Goal: Use online tool/utility: Utilize a website feature to perform a specific function

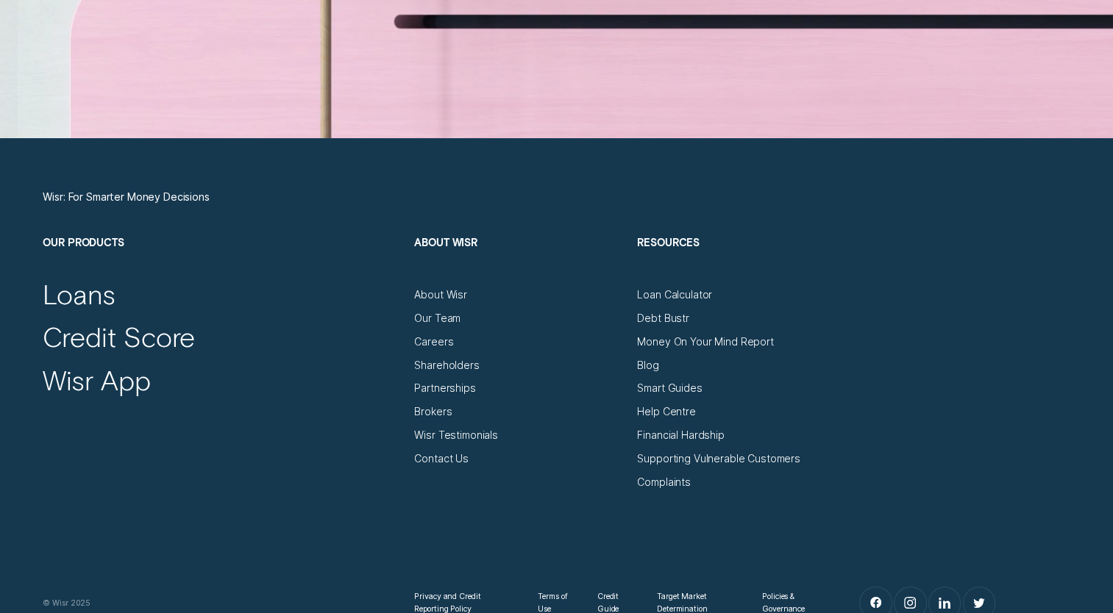
scroll to position [4928, 0]
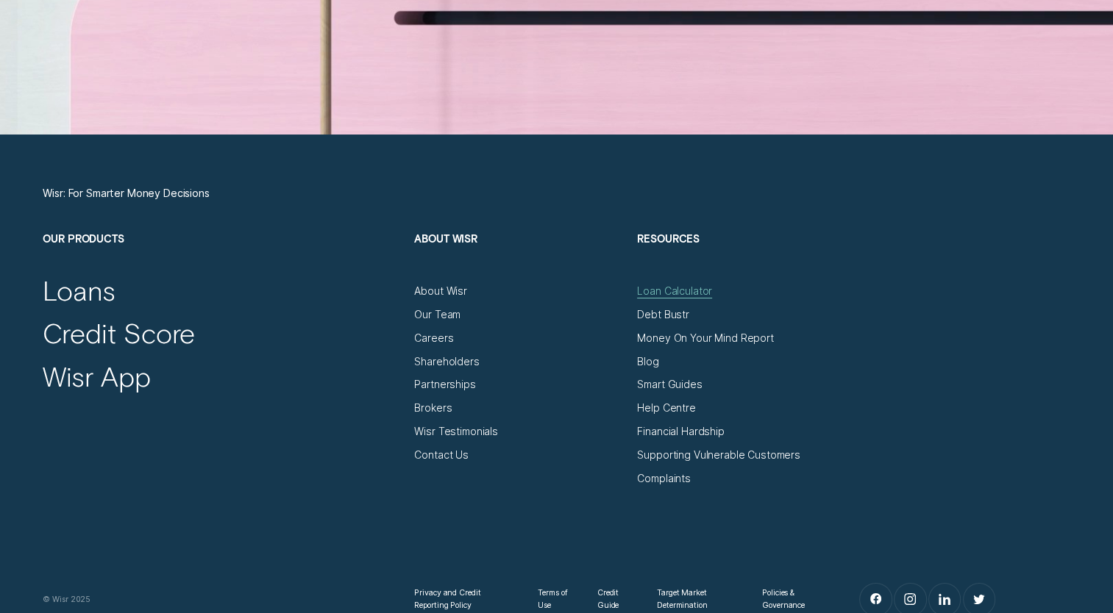
click at [665, 291] on div "Loan Calculator" at bounding box center [674, 291] width 75 height 13
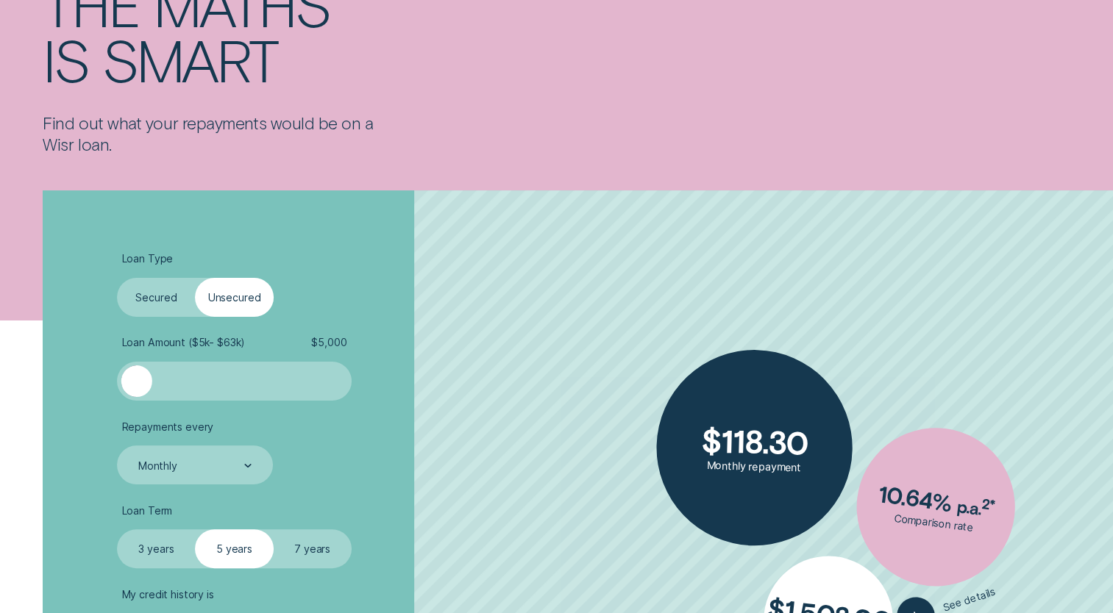
scroll to position [294, 0]
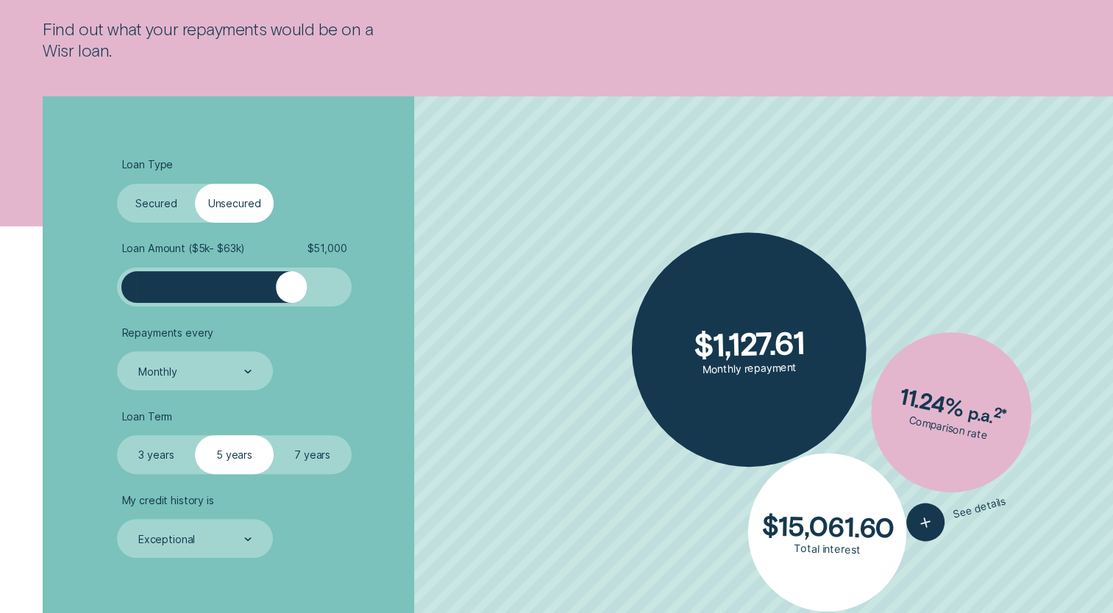
drag, startPoint x: 141, startPoint y: 288, endPoint x: 291, endPoint y: 282, distance: 150.1
click at [291, 282] on div at bounding box center [291, 286] width 31 height 31
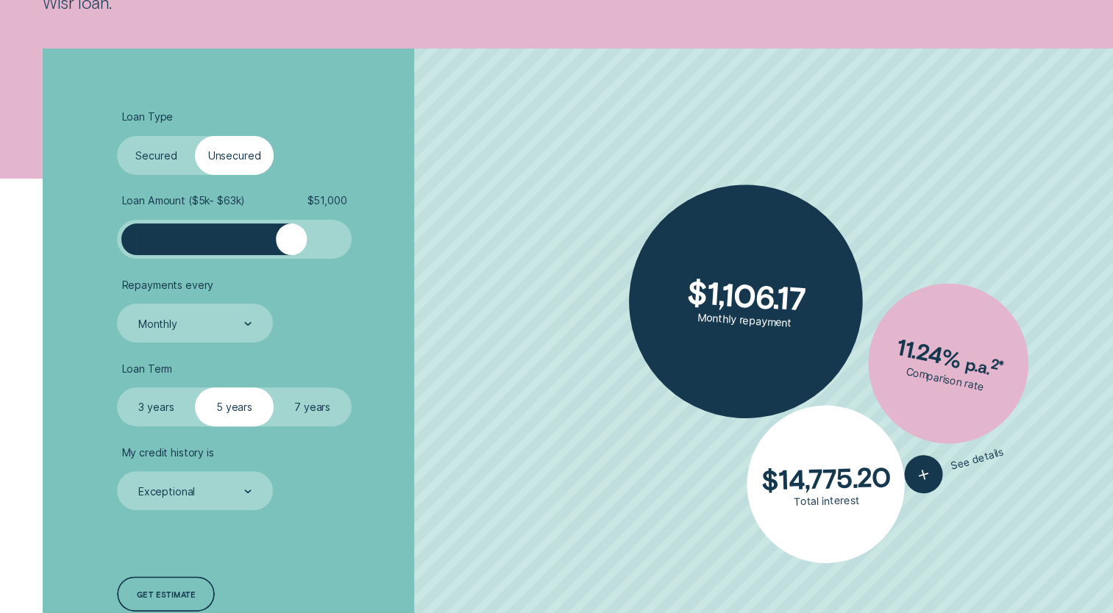
scroll to position [368, 0]
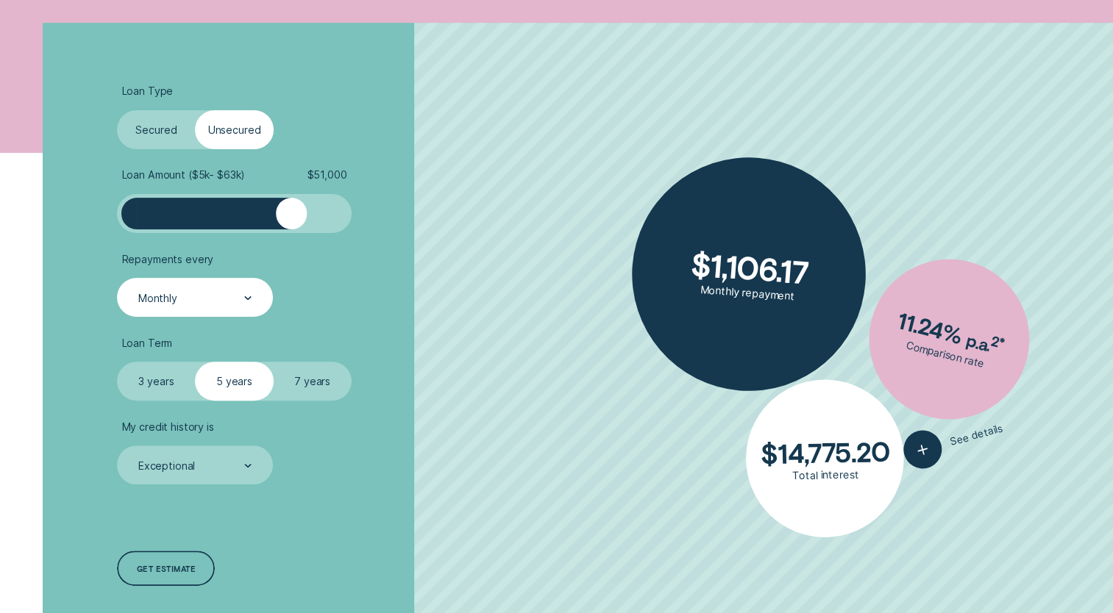
click at [254, 305] on div "Monthly" at bounding box center [194, 297] width 155 height 39
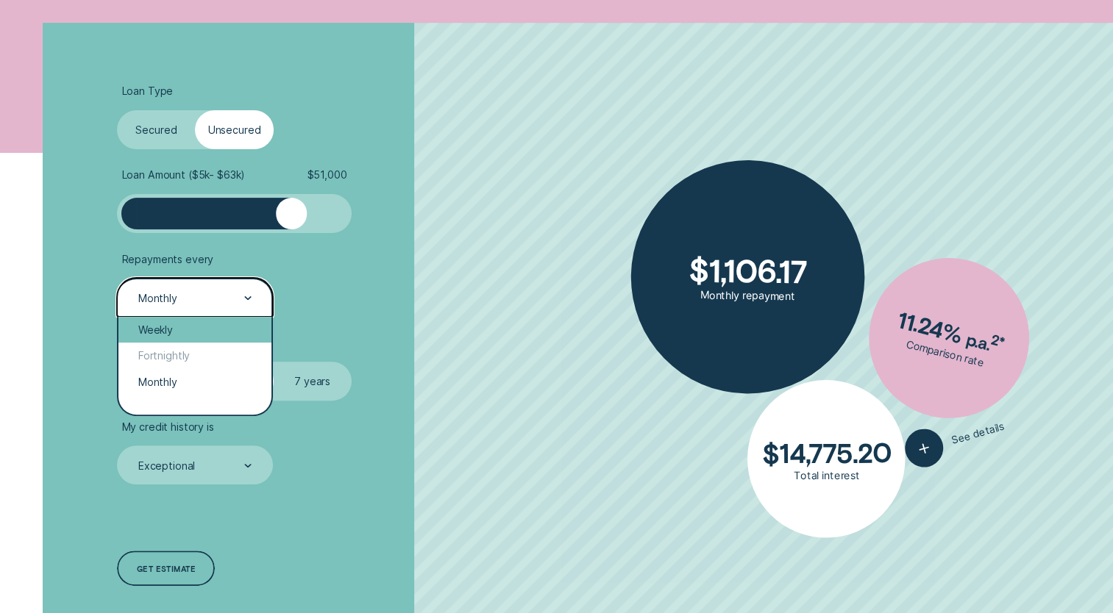
click at [176, 334] on div "Weekly" at bounding box center [194, 330] width 152 height 26
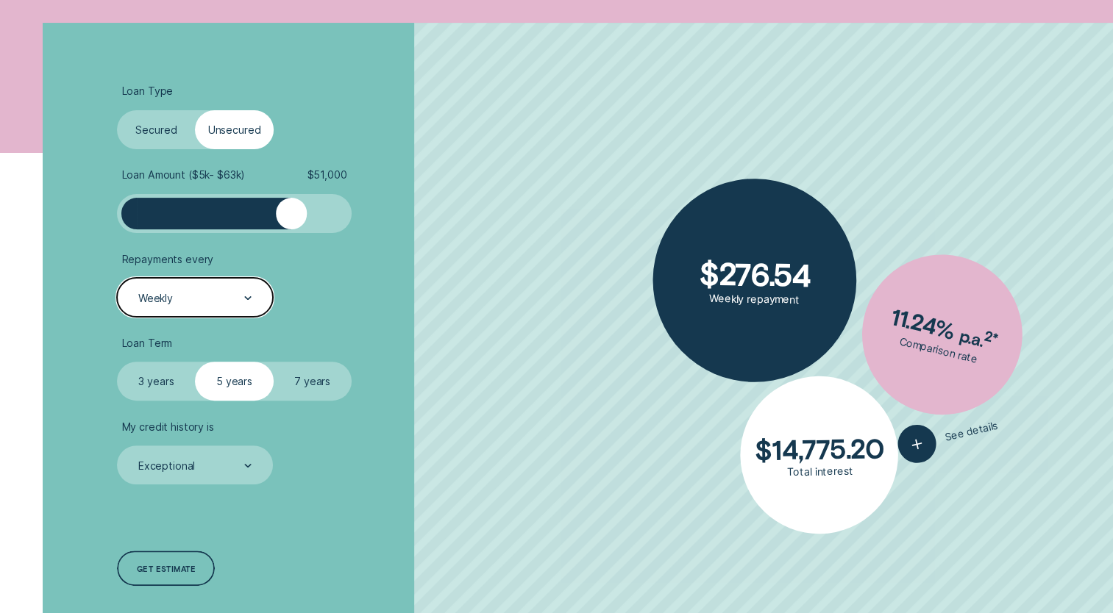
click at [316, 373] on label "7 years" at bounding box center [313, 381] width 78 height 39
click at [274, 362] on input "7 years" at bounding box center [274, 362] width 0 height 0
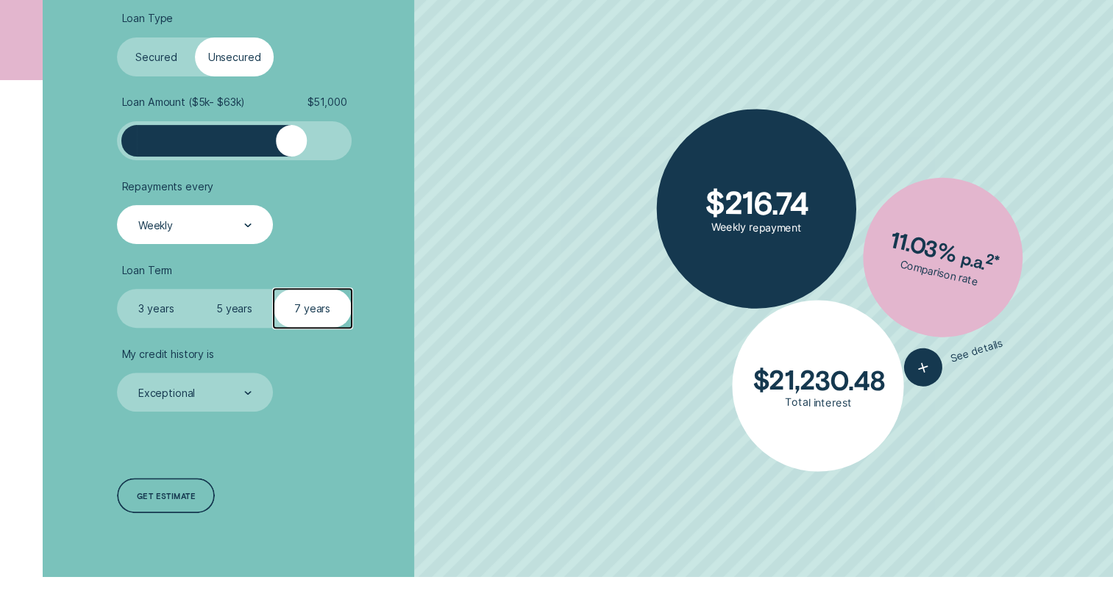
scroll to position [441, 0]
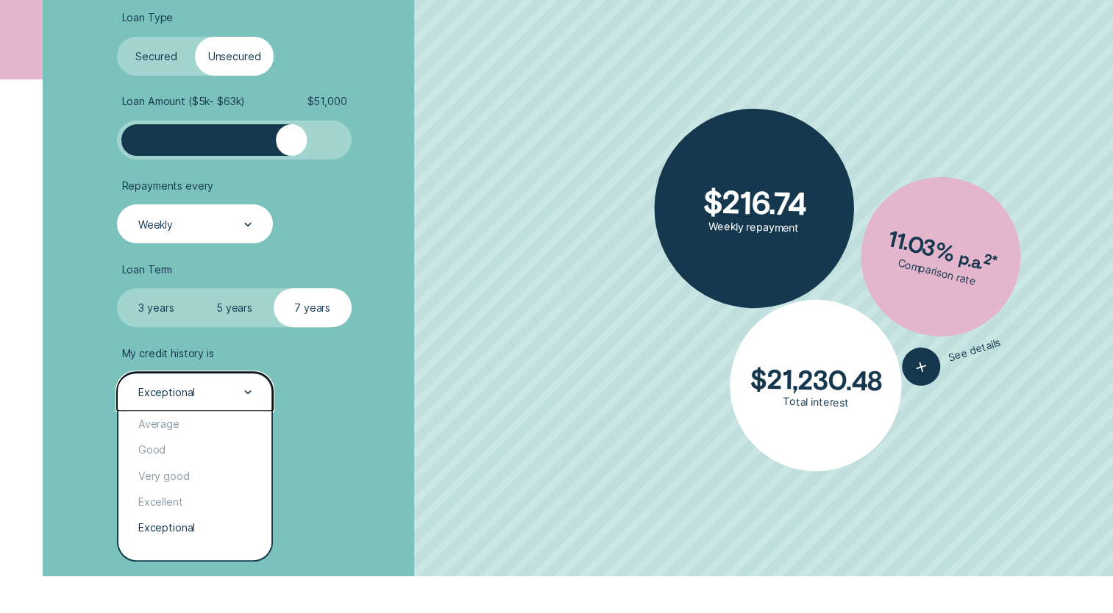
click at [252, 394] on div "Exceptional" at bounding box center [194, 391] width 155 height 39
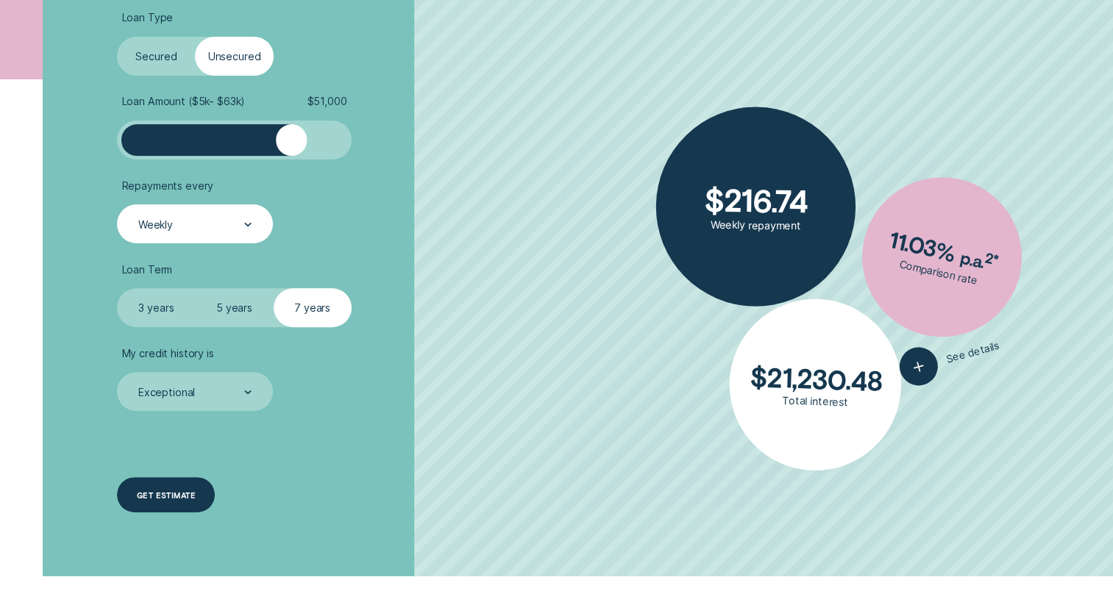
click at [194, 484] on div "Get estimate" at bounding box center [166, 494] width 98 height 35
